Goal: Task Accomplishment & Management: Use online tool/utility

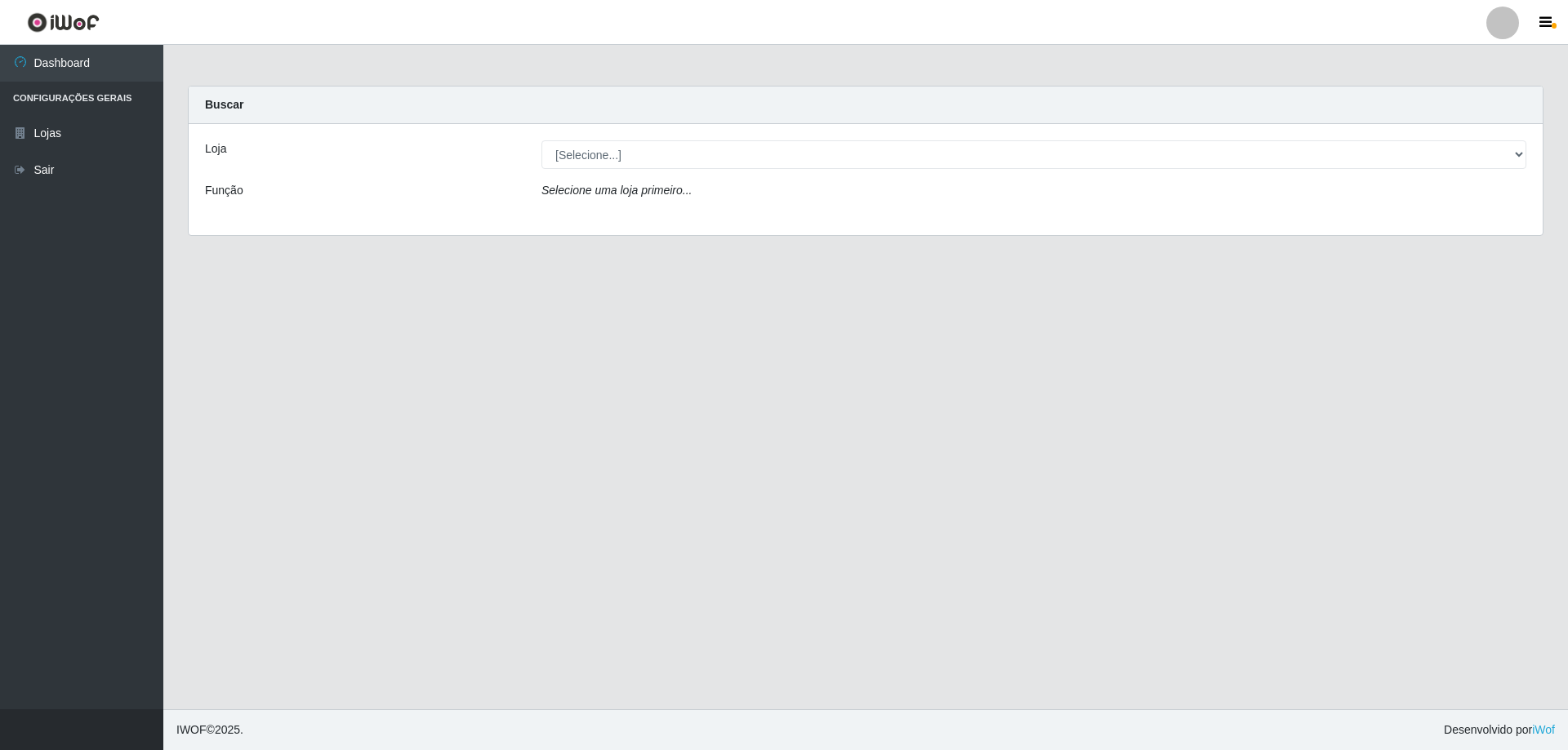
click at [1066, 175] on div "Loja [Selecione...] SuperShow Bis - Avenida 6 SuperShow Bis - Rosa dos Ventos F…" at bounding box center [866, 180] width 1355 height 111
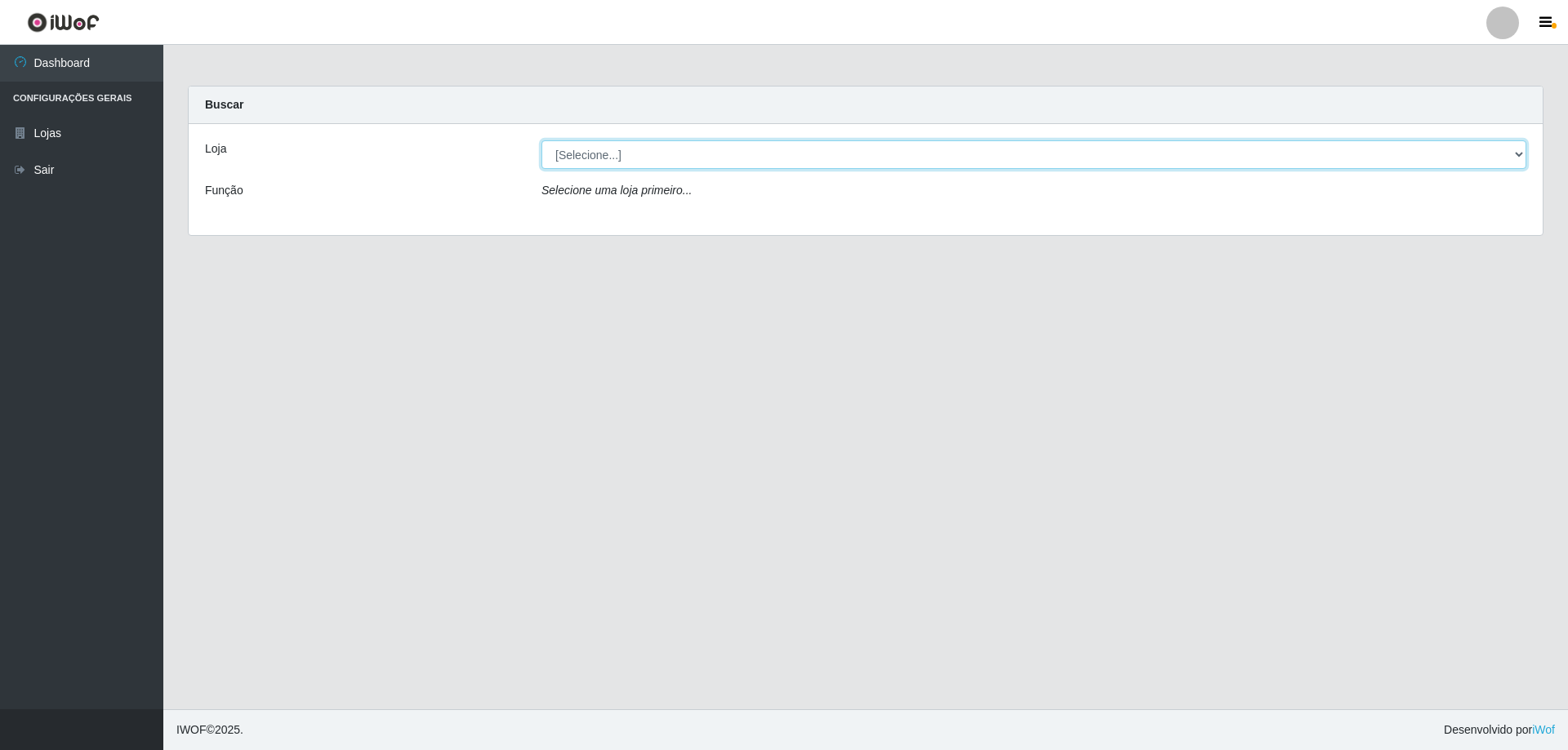
click at [1062, 167] on select "[Selecione...] SuperShow Bis - Avenida 6 SuperShow [GEOGRAPHIC_DATA]" at bounding box center [1034, 155] width 985 height 28
select select "60"
click at [541, 140] on select "[Selecione...] SuperShow Bis - Avenida 6 SuperShow [GEOGRAPHIC_DATA]" at bounding box center [1034, 155] width 985 height 28
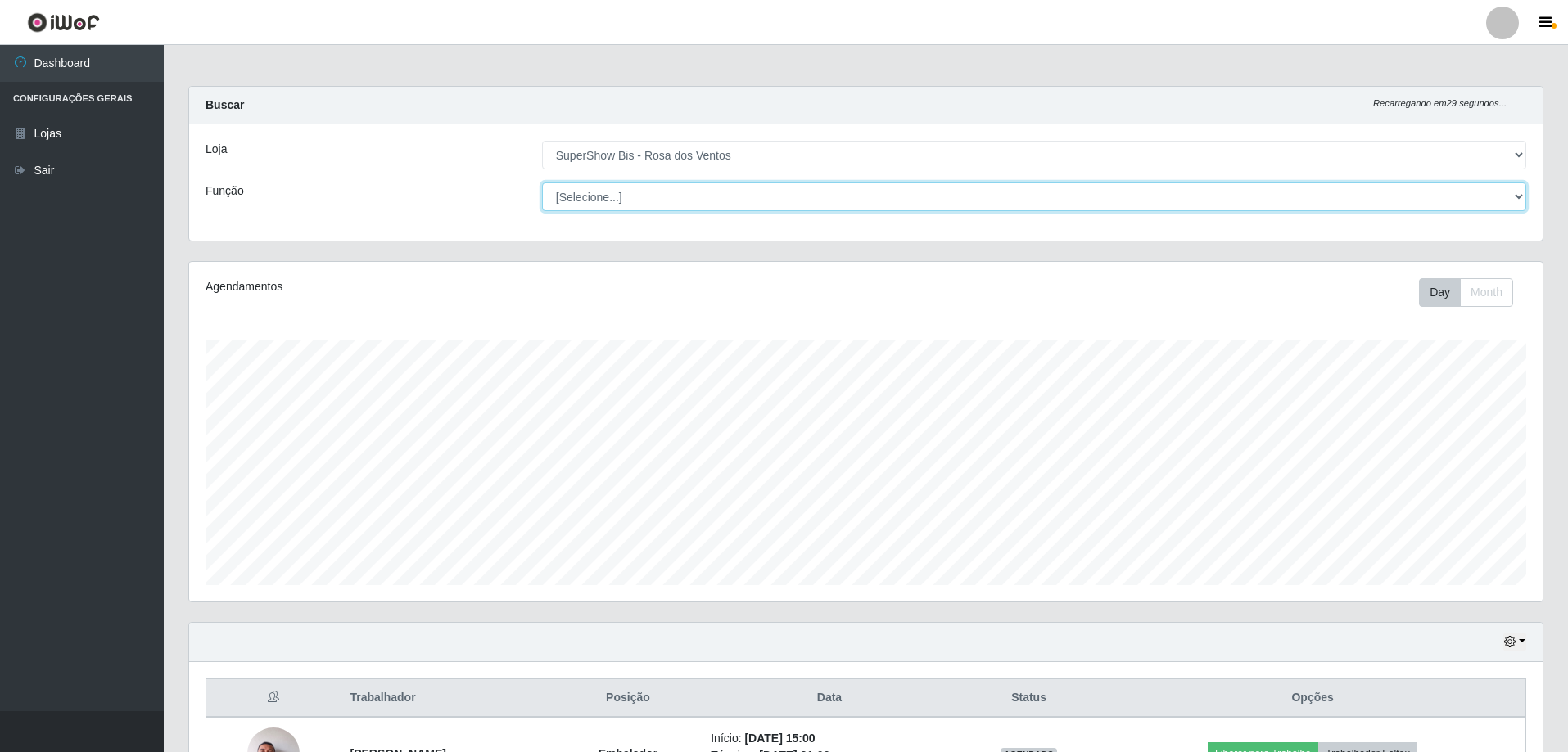
scroll to position [339, 1353]
click at [1363, 185] on select "[Selecione...] ASG ASG + ASG ++ Auxiliar de Cozinha Balconista de Açougue Balco…" at bounding box center [1033, 197] width 984 height 29
click at [1055, 189] on select "[Selecione...] ASG ASG + ASG ++ Auxiliar de Cozinha Balconista de Açougue Balco…" at bounding box center [1033, 197] width 984 height 29
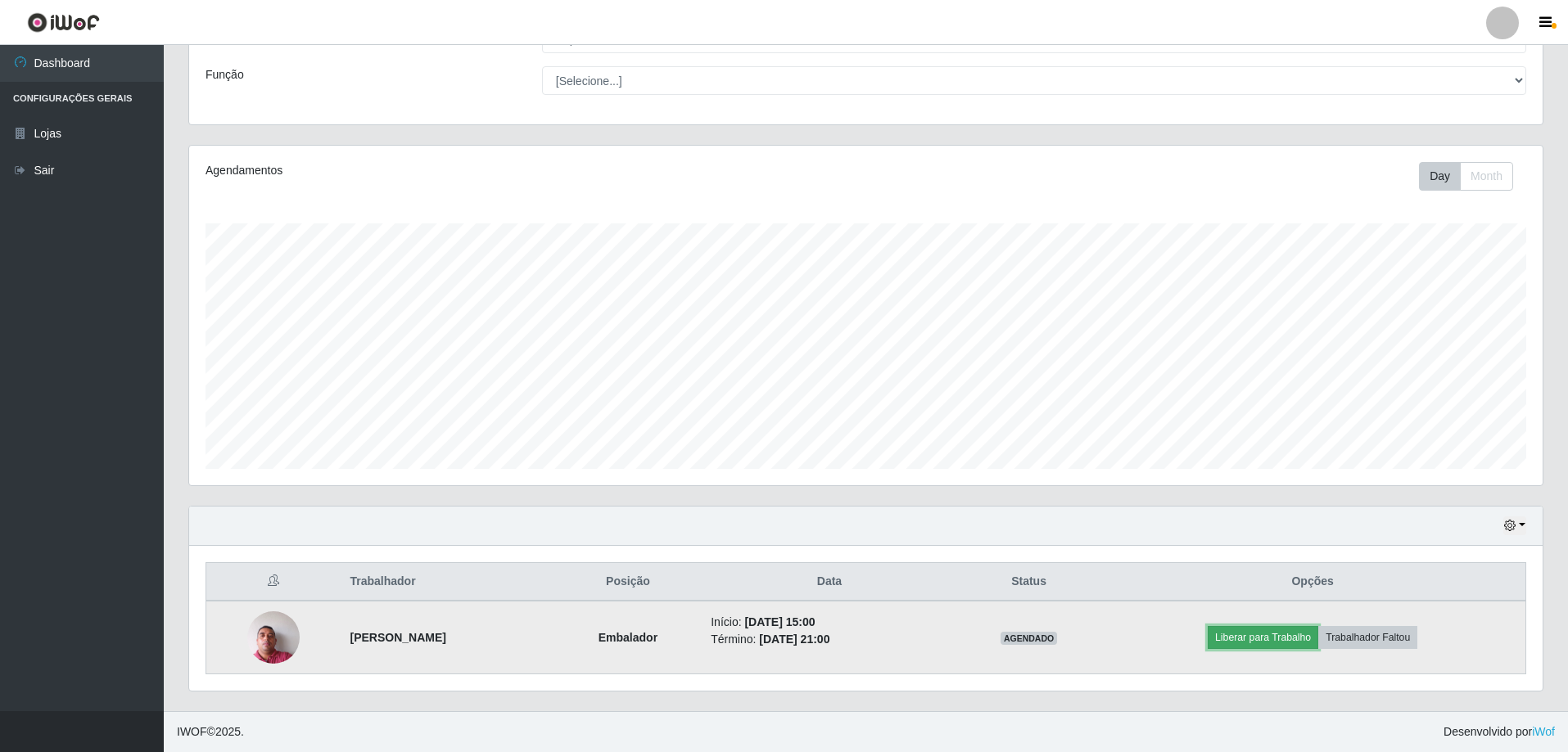
click at [1242, 638] on button "Liberar para Trabalho" at bounding box center [1262, 638] width 110 height 23
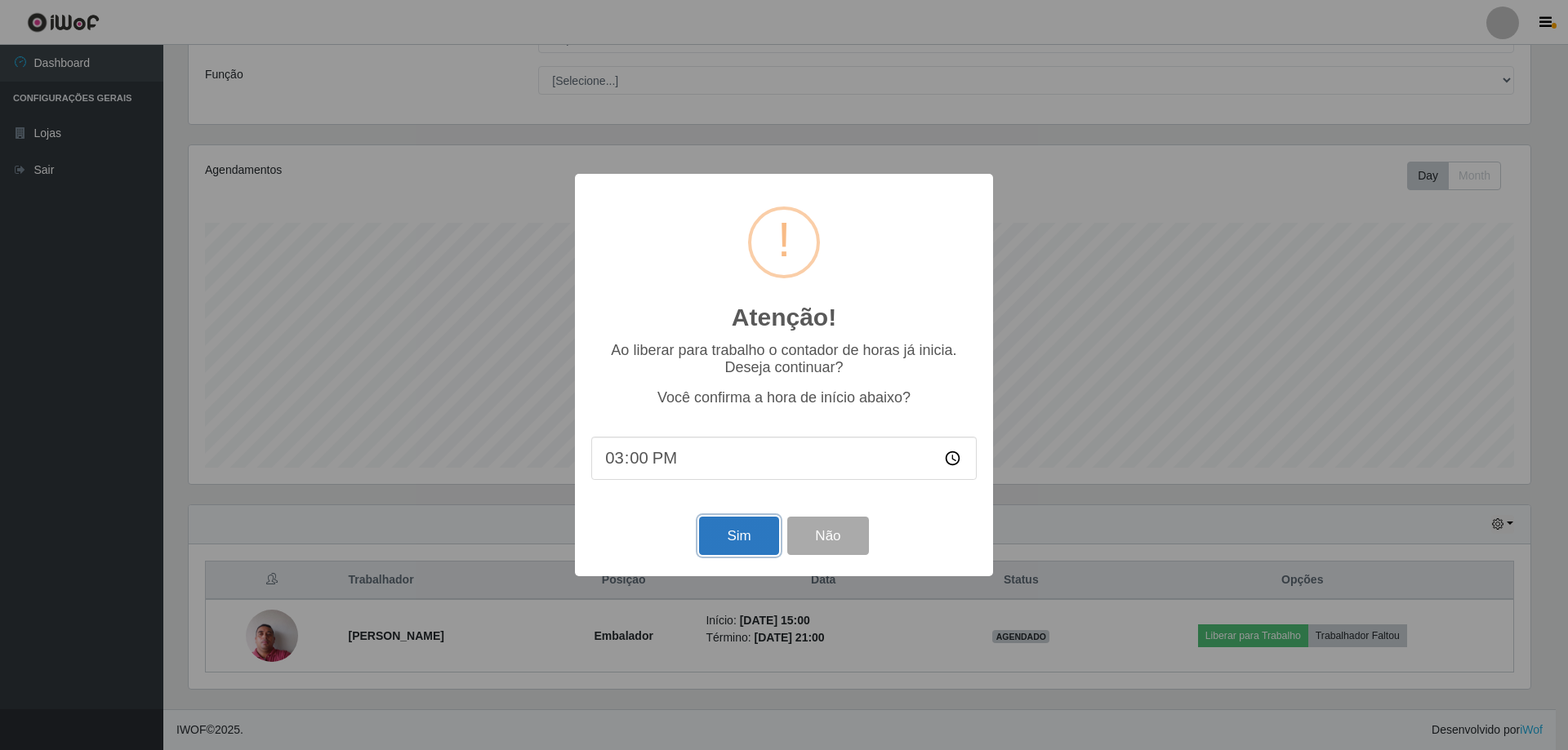
click at [716, 532] on button "Sim" at bounding box center [739, 536] width 79 height 38
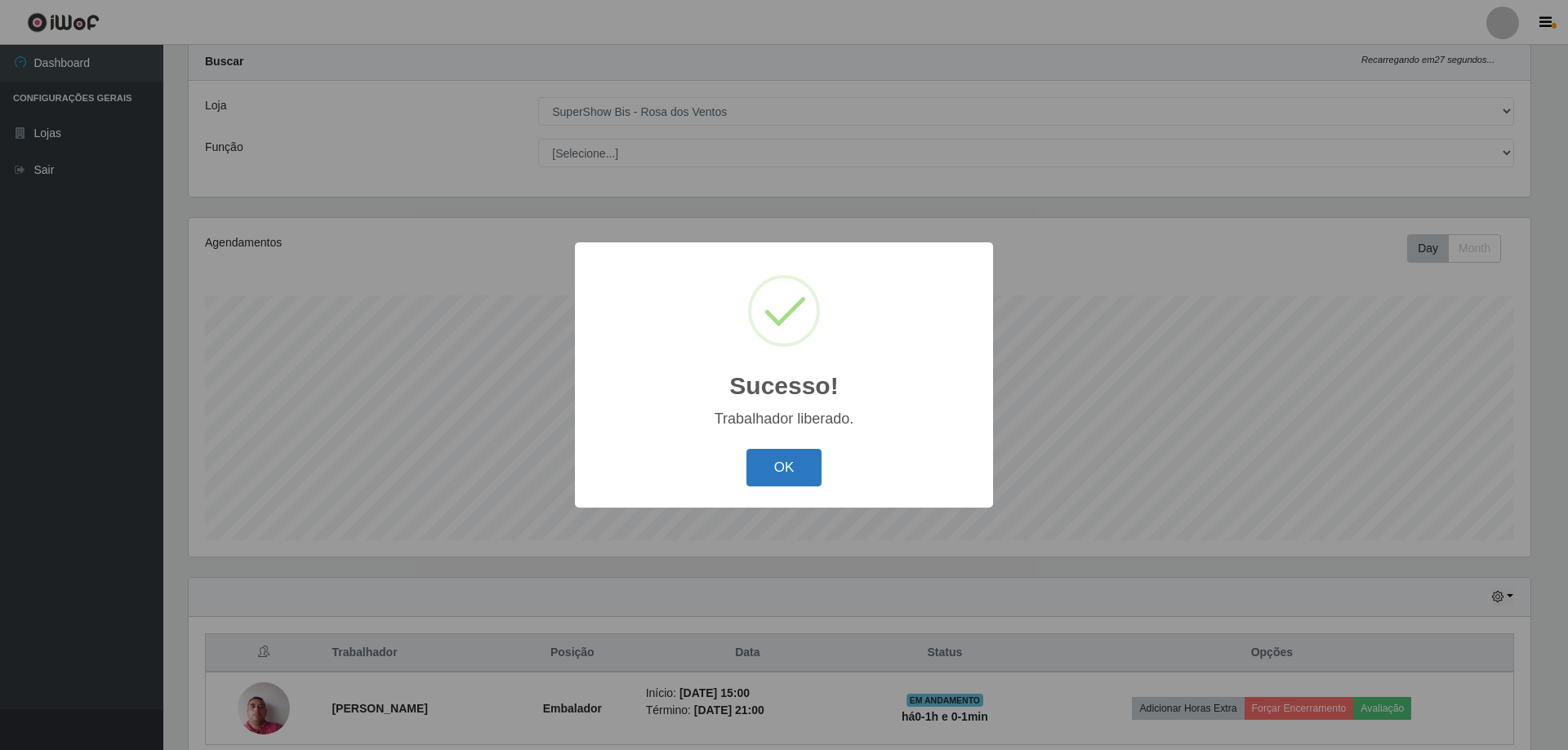
click at [760, 453] on button "OK" at bounding box center [784, 467] width 76 height 38
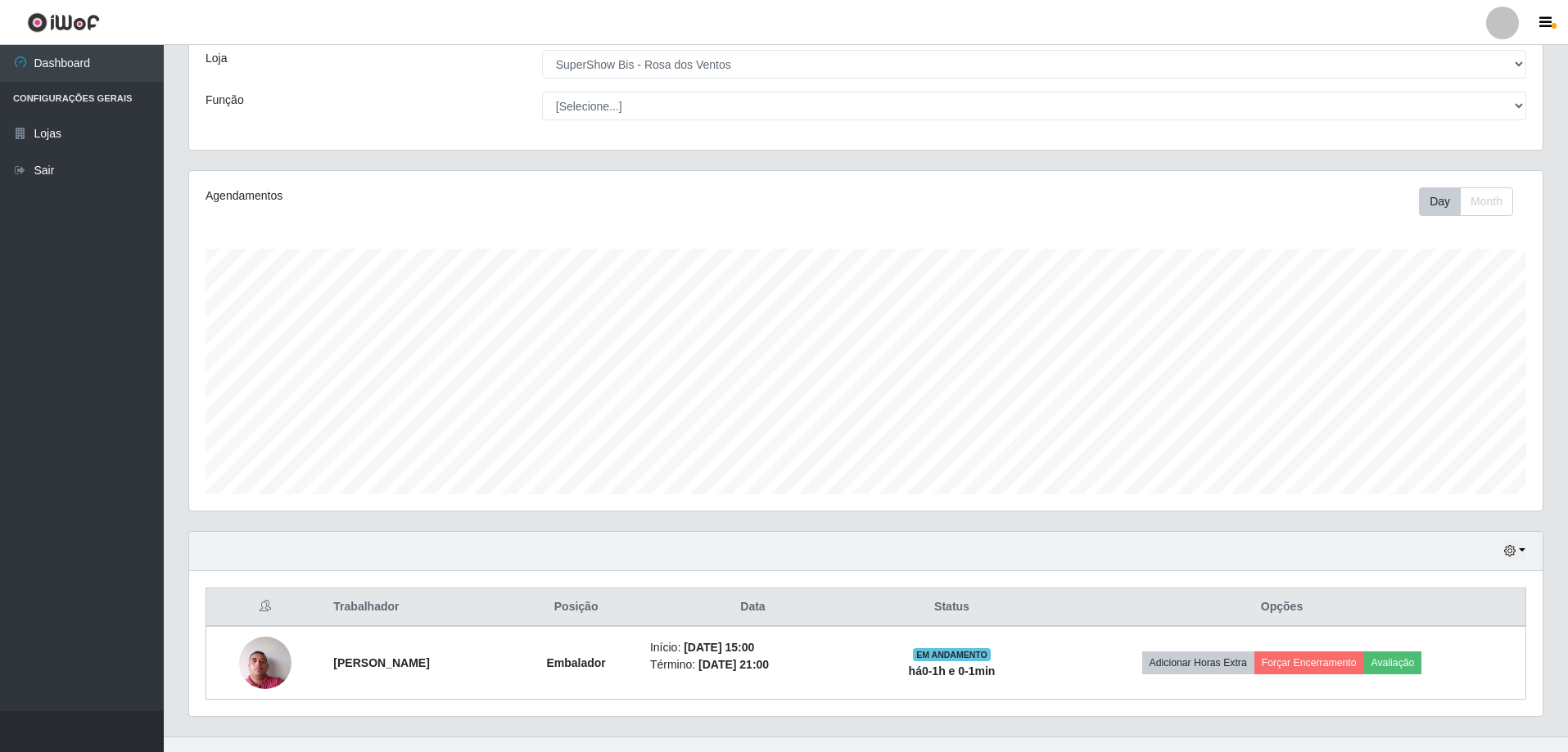
scroll to position [116, 0]
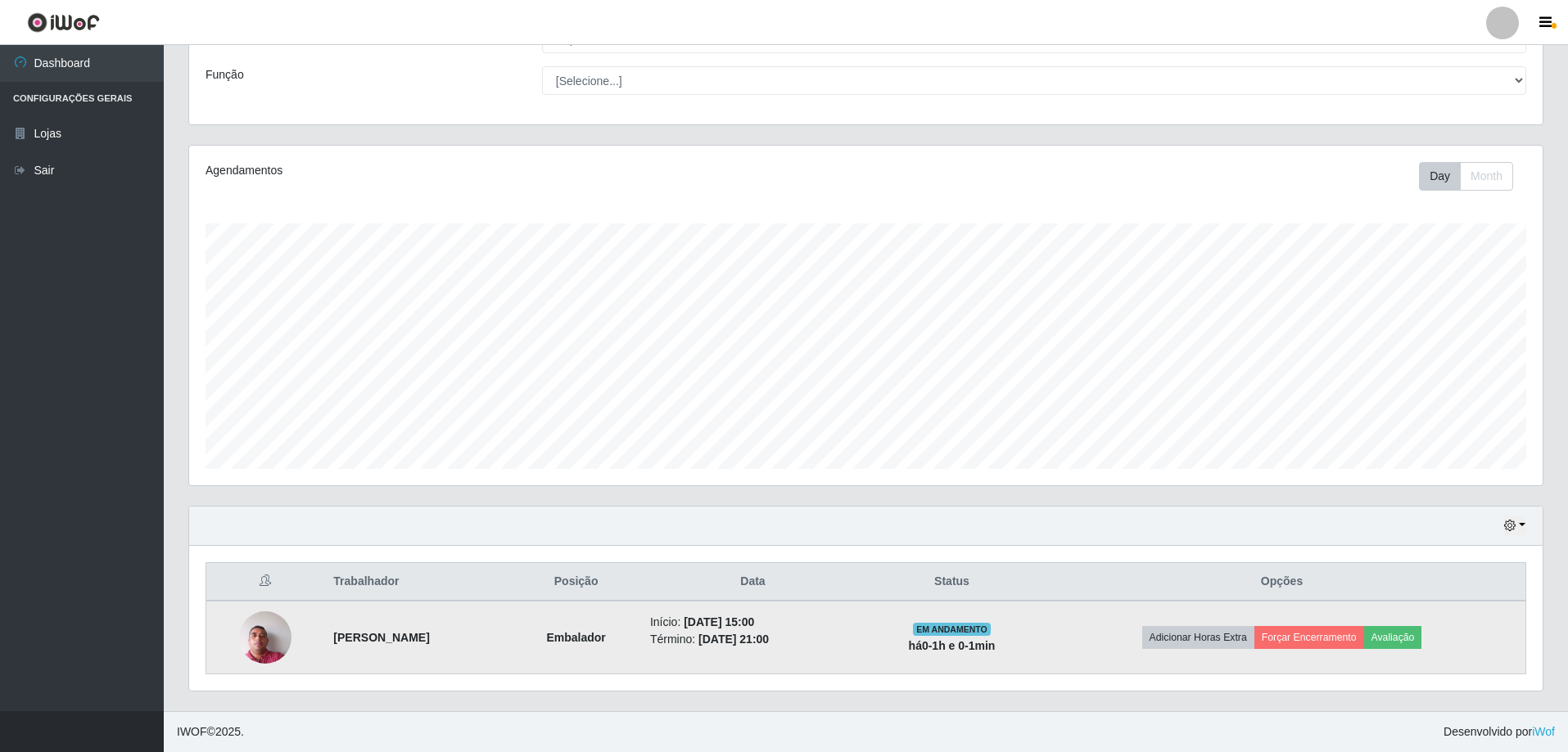
click at [248, 642] on img at bounding box center [265, 637] width 53 height 69
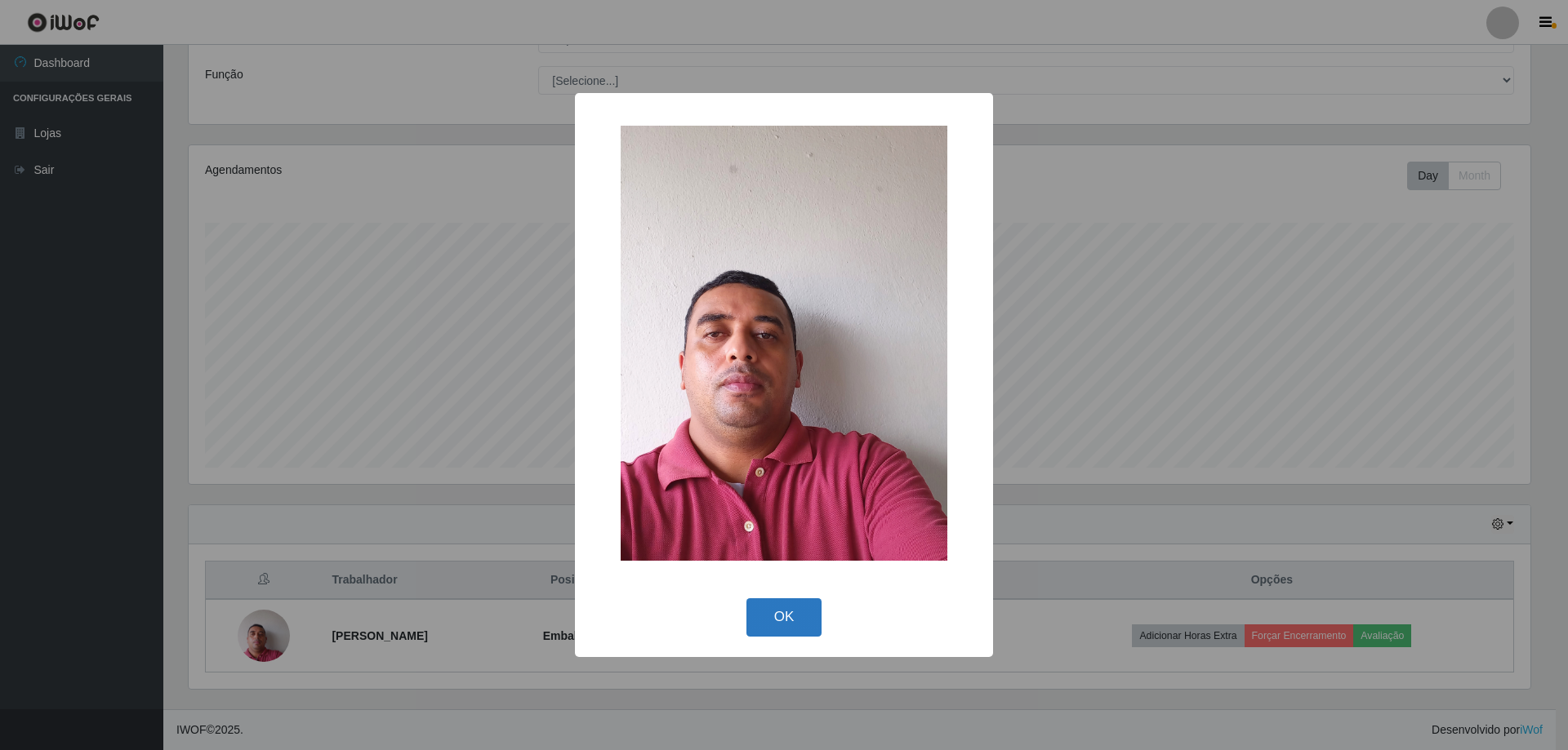
click at [775, 604] on button "OK" at bounding box center [784, 618] width 76 height 38
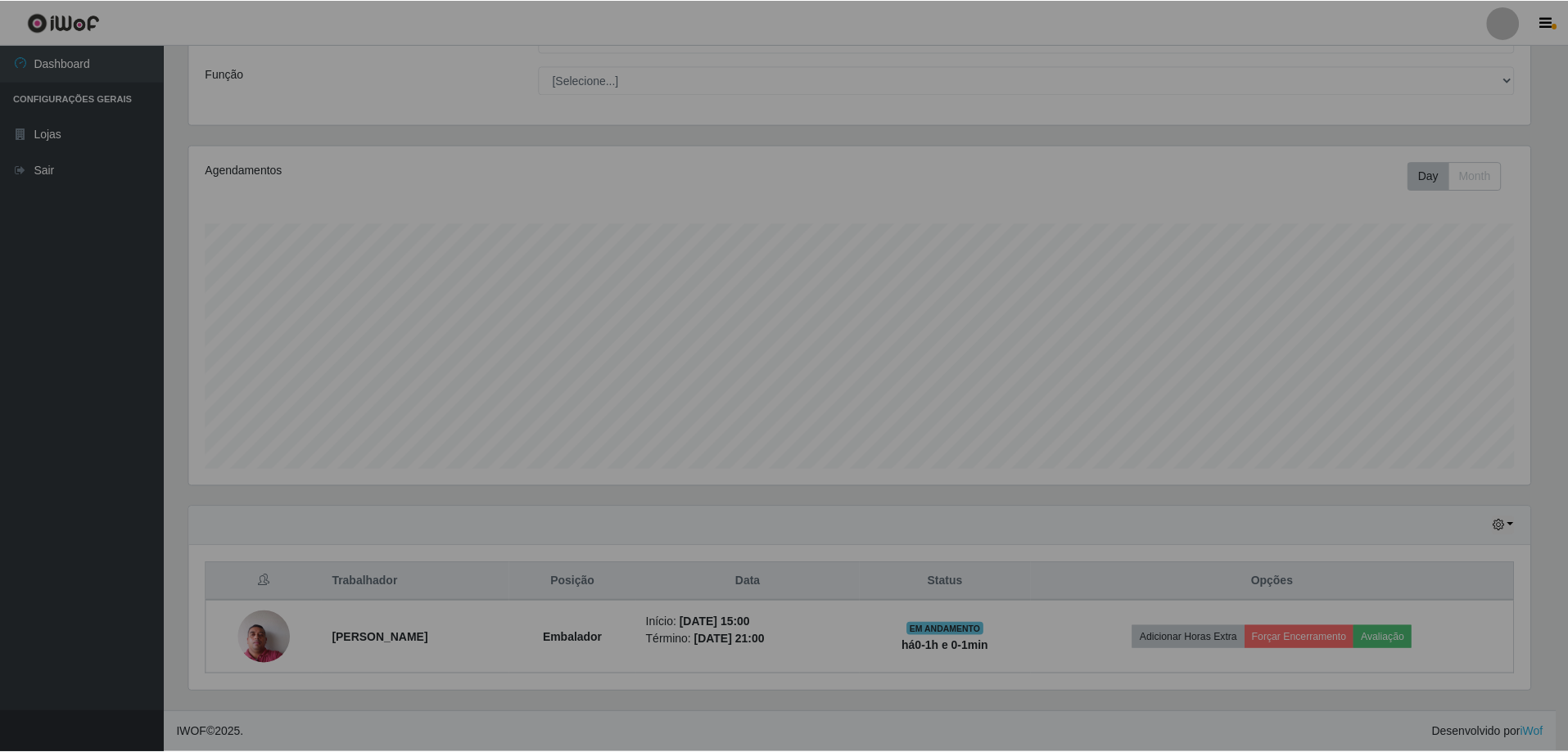
scroll to position [339, 1353]
